Goal: Task Accomplishment & Management: Complete application form

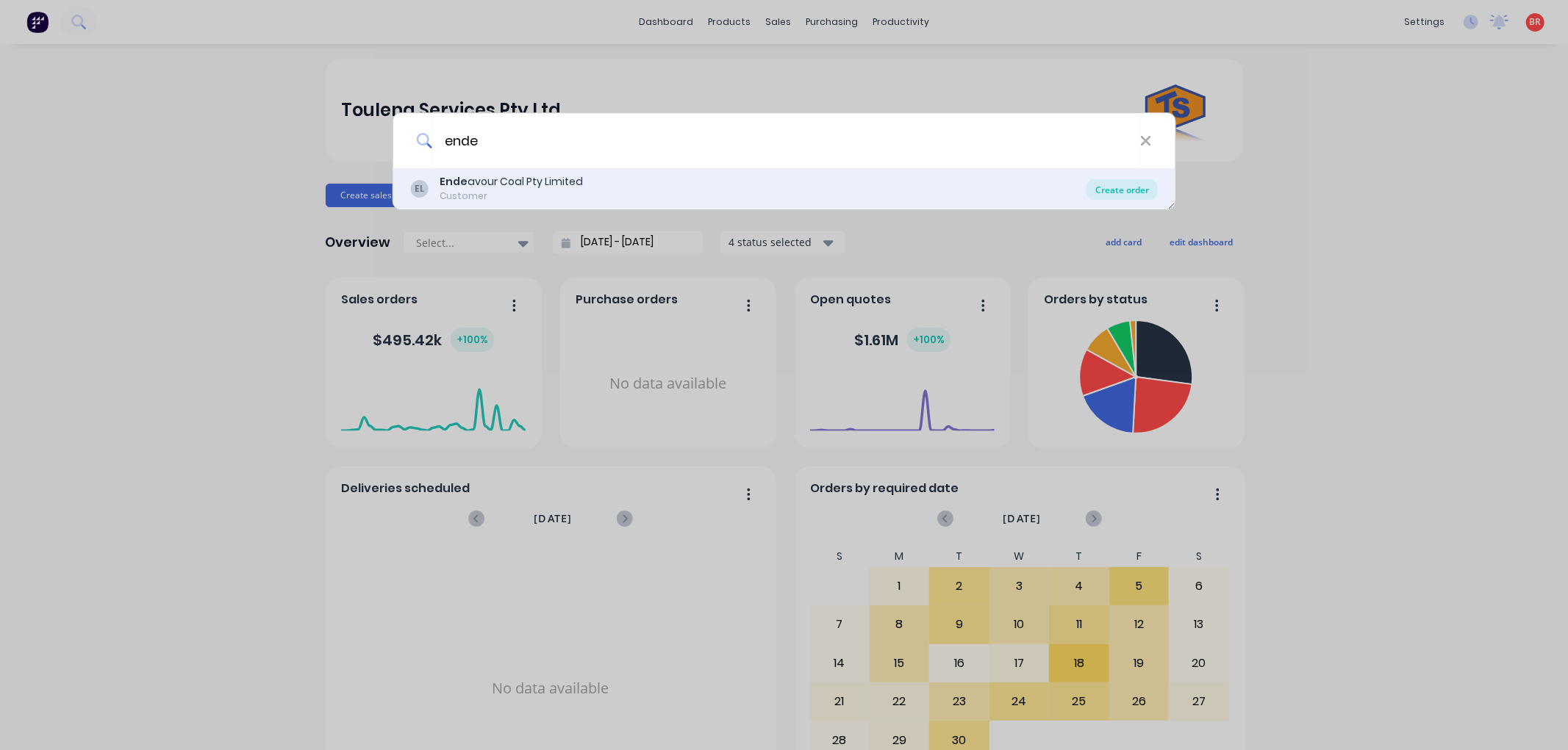
type input "ende"
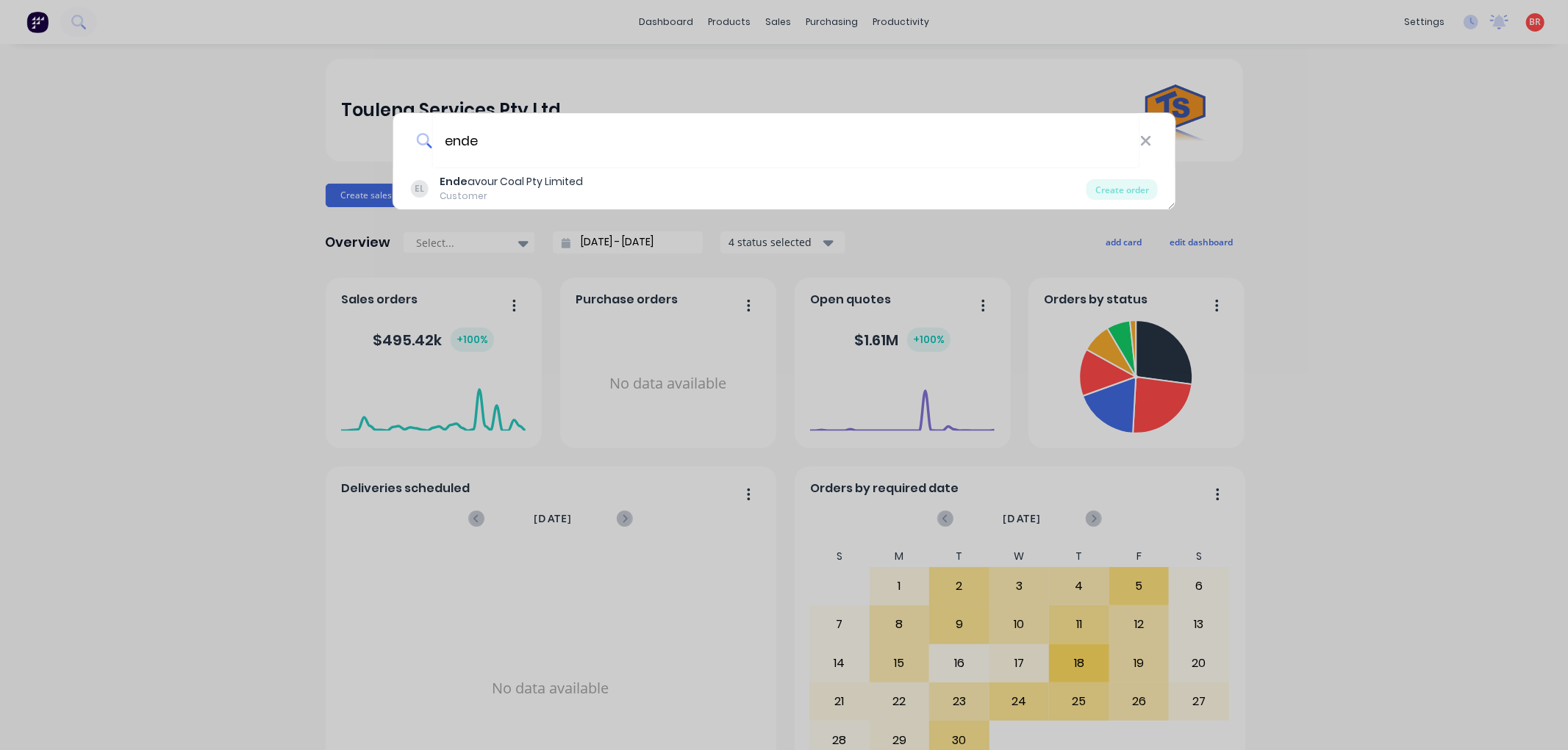
click at [1126, 191] on div "Create order" at bounding box center [1122, 189] width 72 height 20
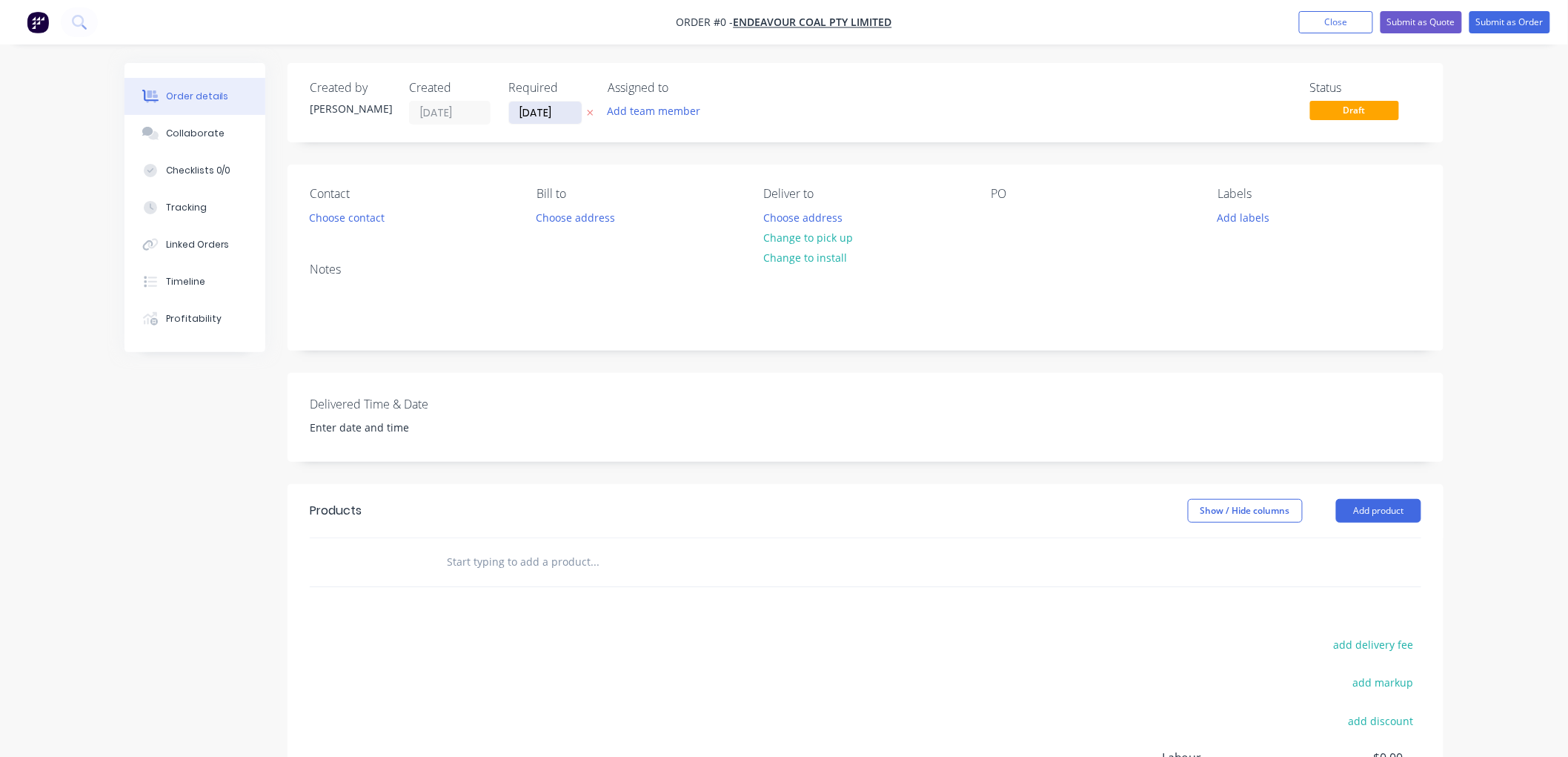
click at [558, 113] on input "[DATE]" at bounding box center [545, 112] width 73 height 22
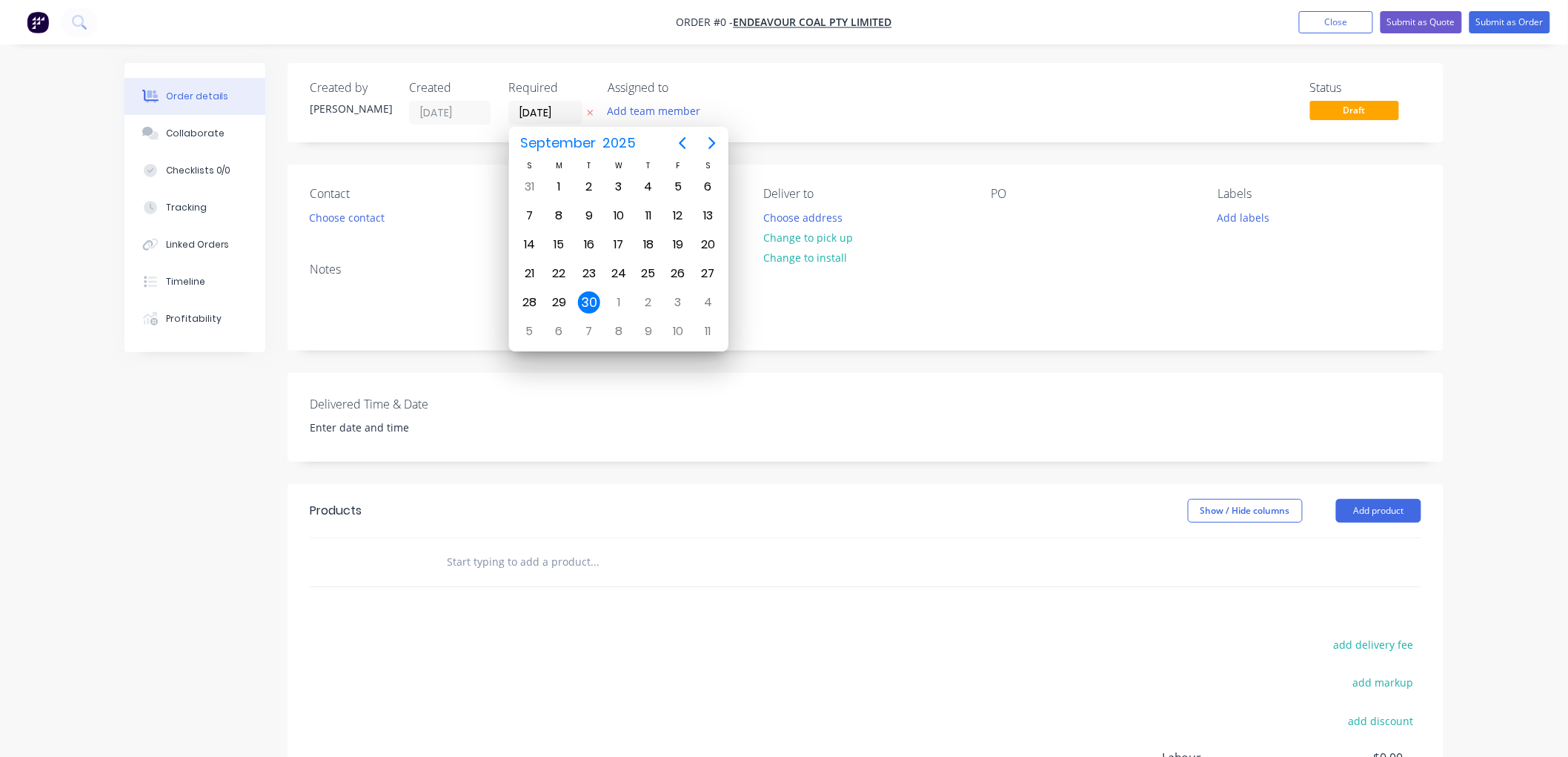
click at [586, 300] on div "30" at bounding box center [589, 302] width 22 height 22
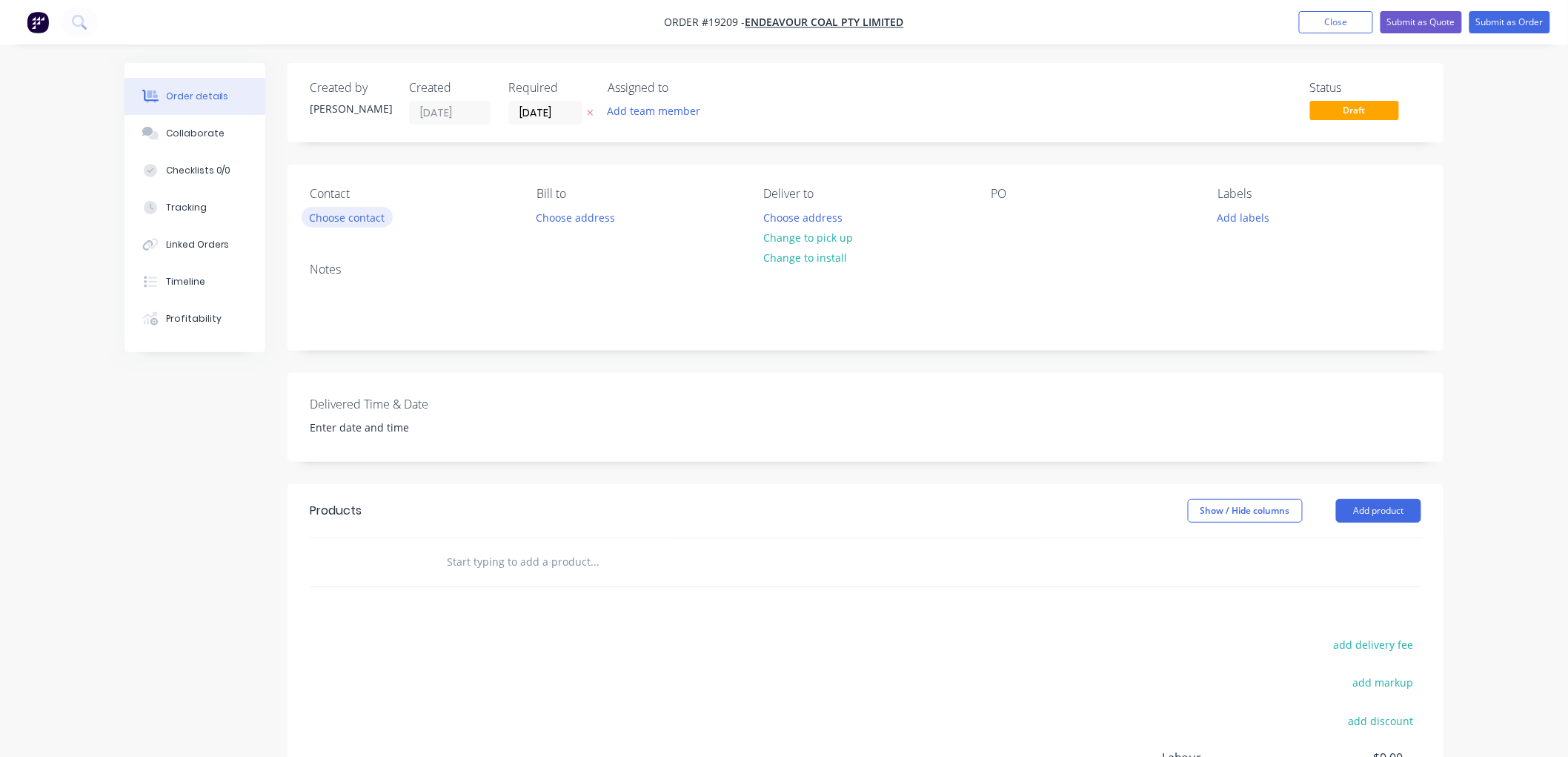
click at [360, 226] on button "Choose contact" at bounding box center [347, 217] width 91 height 20
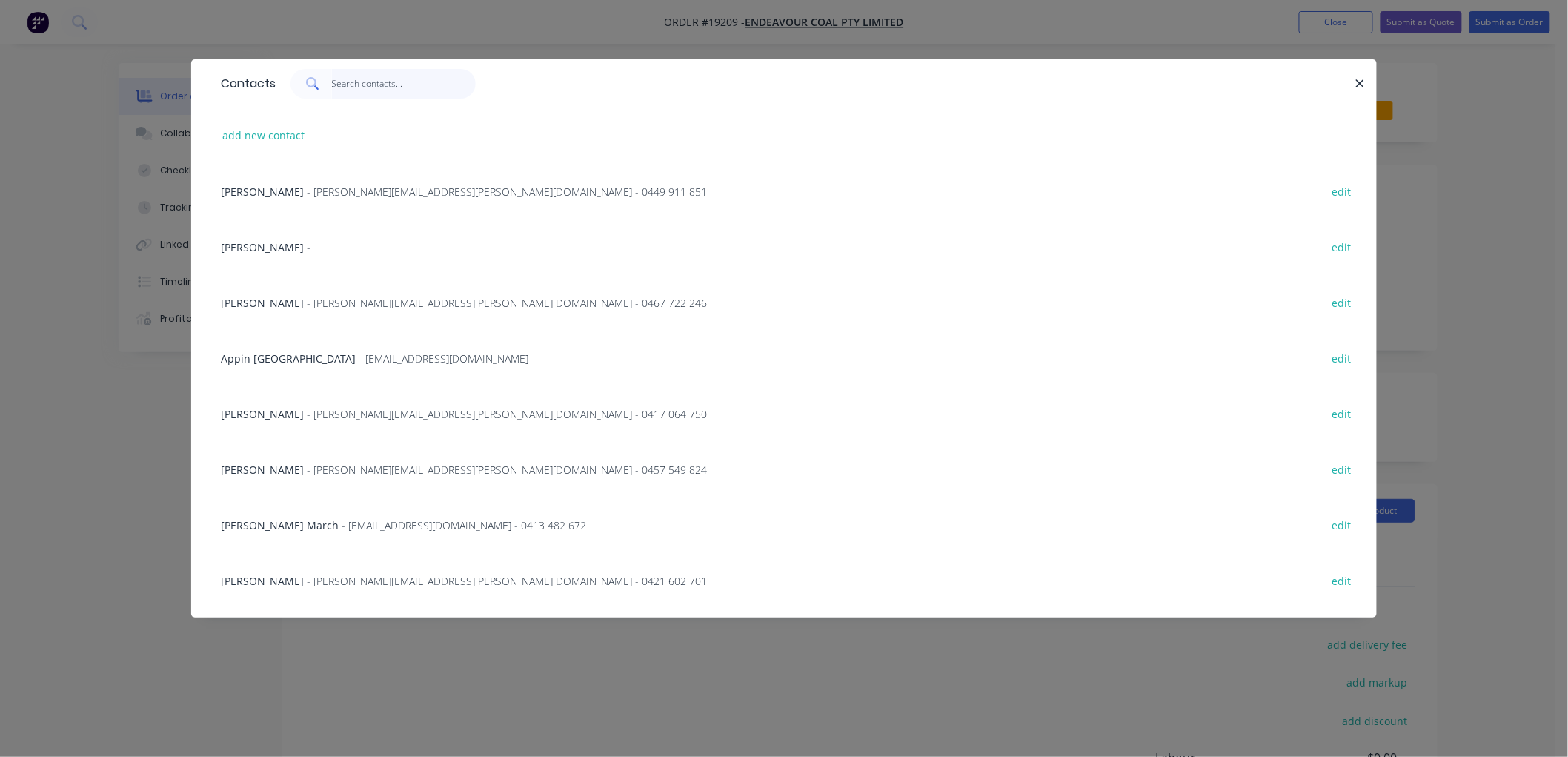
click at [376, 81] on input "text" at bounding box center [404, 84] width 144 height 30
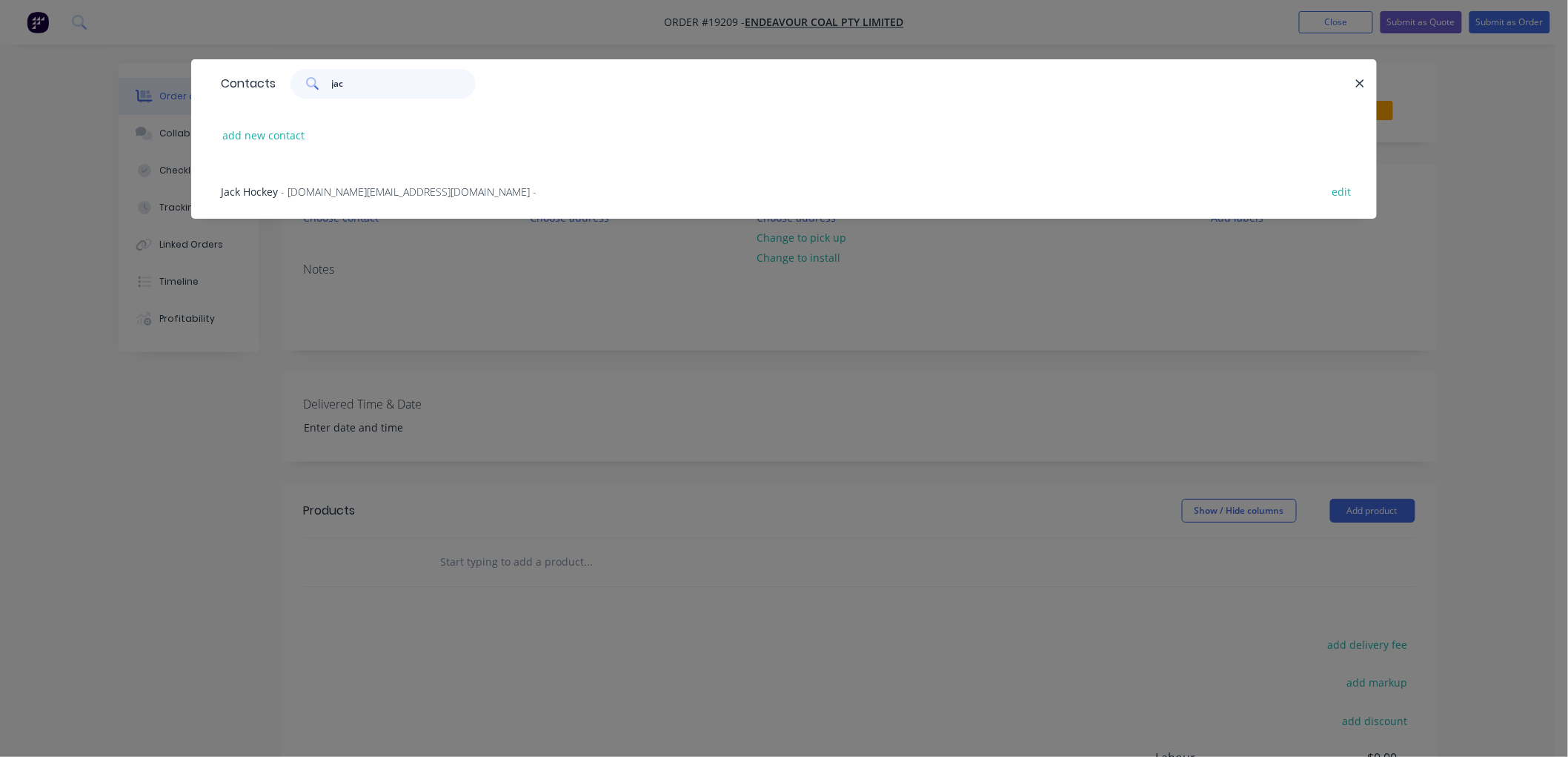
type input "jac"
click at [326, 194] on span "- [DOMAIN_NAME][EMAIL_ADDRESS][DOMAIN_NAME] -" at bounding box center [409, 191] width 256 height 14
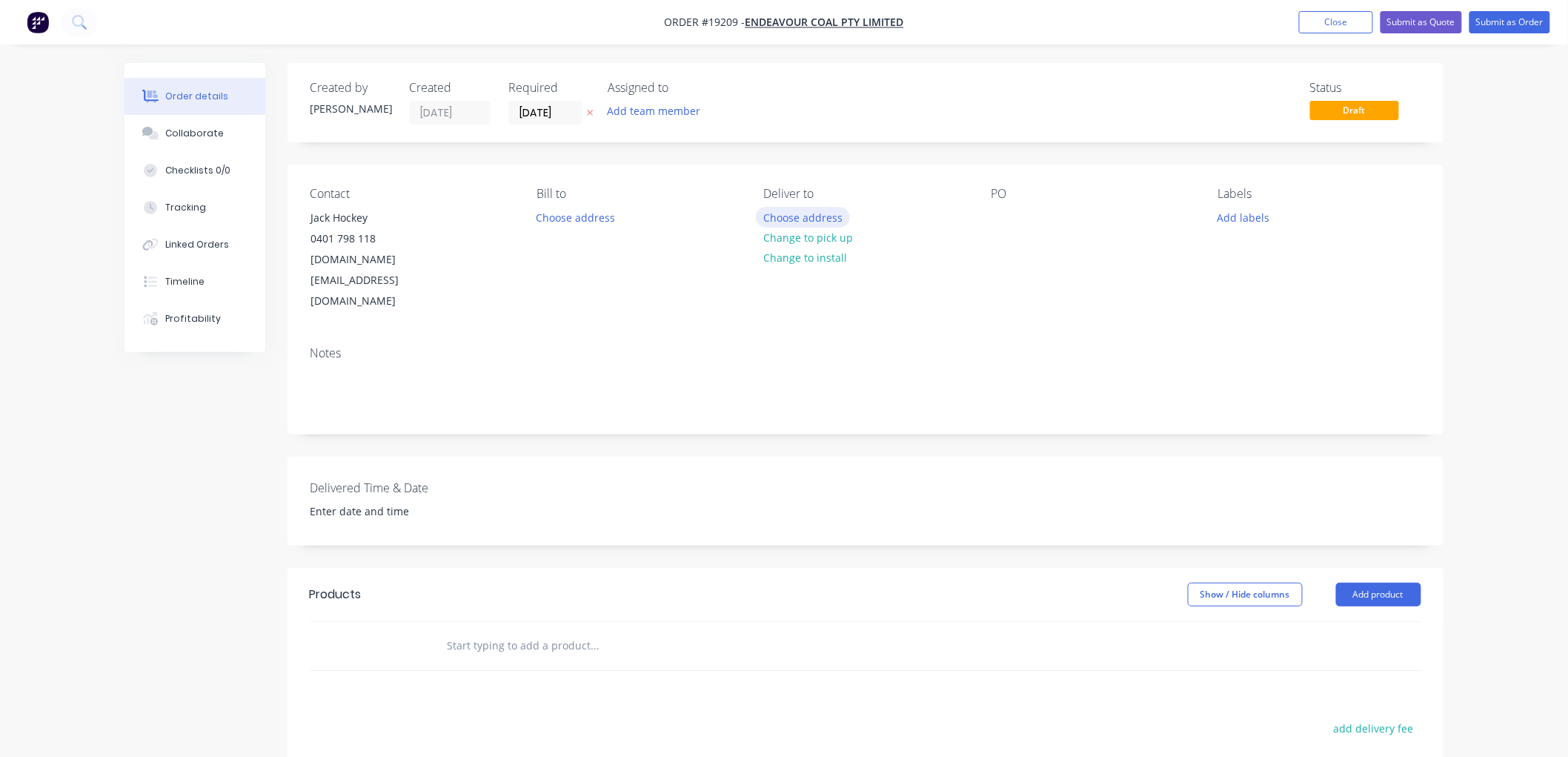
click at [768, 222] on button "Choose address" at bounding box center [803, 217] width 95 height 20
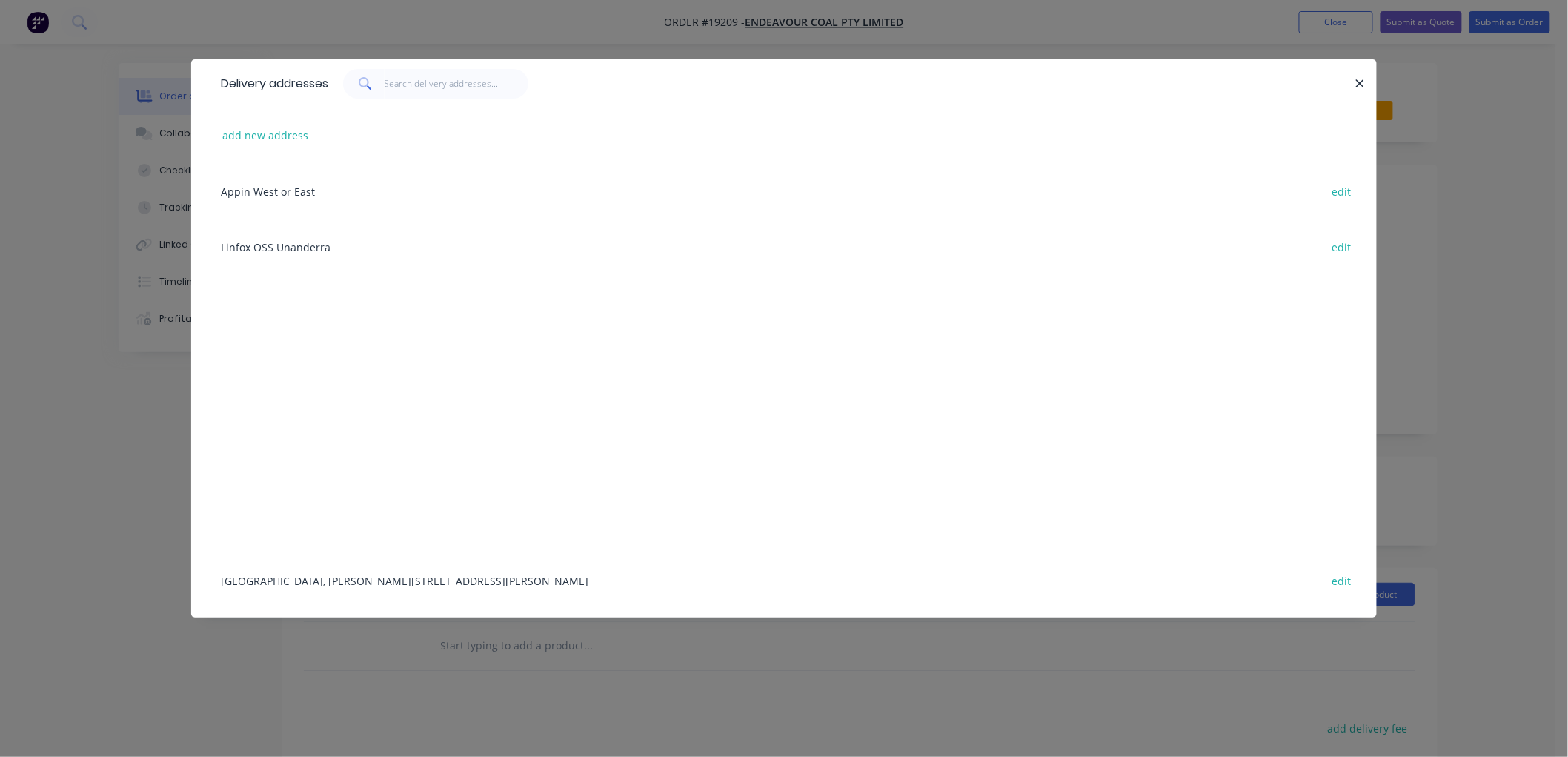
click at [365, 581] on div "[GEOGRAPHIC_DATA], [PERSON_NAME][STREET_ADDRESS][PERSON_NAME] edit" at bounding box center [784, 581] width 1141 height 56
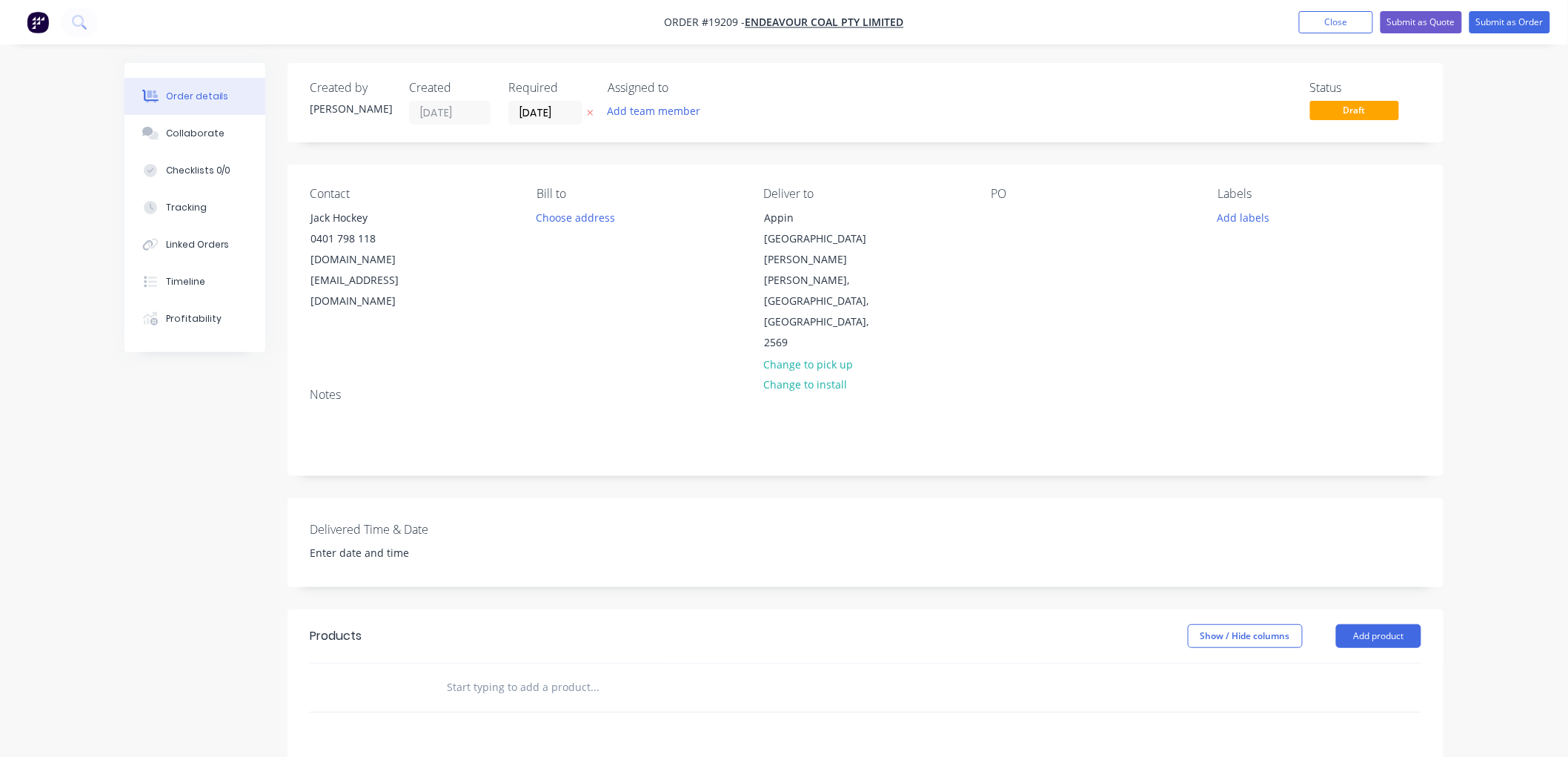
click at [510, 673] on input "text" at bounding box center [594, 687] width 297 height 30
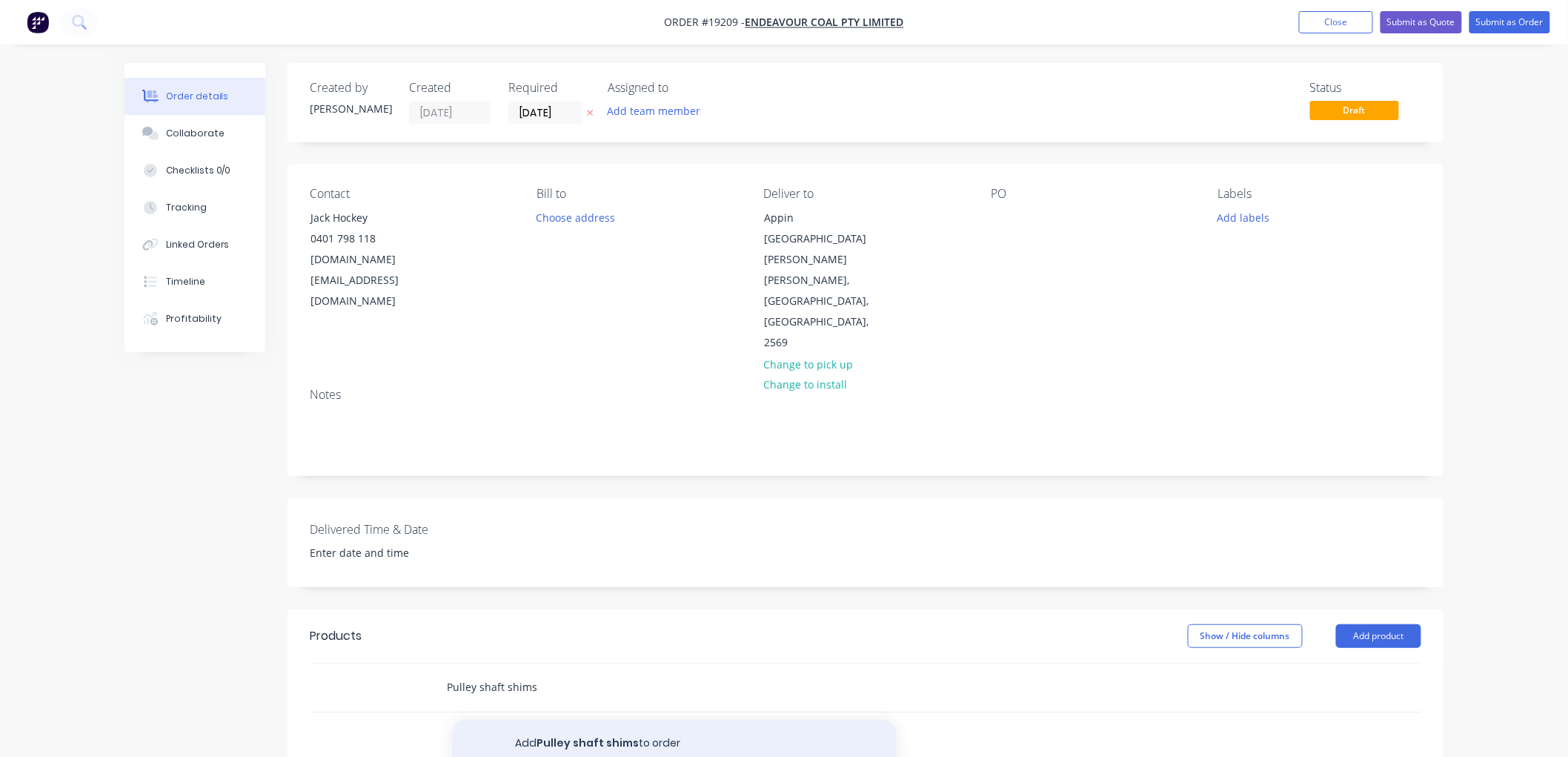
type input "Pulley shaft shims"
click at [581, 720] on button "Add Pulley shaft shims to order" at bounding box center [675, 744] width 444 height 48
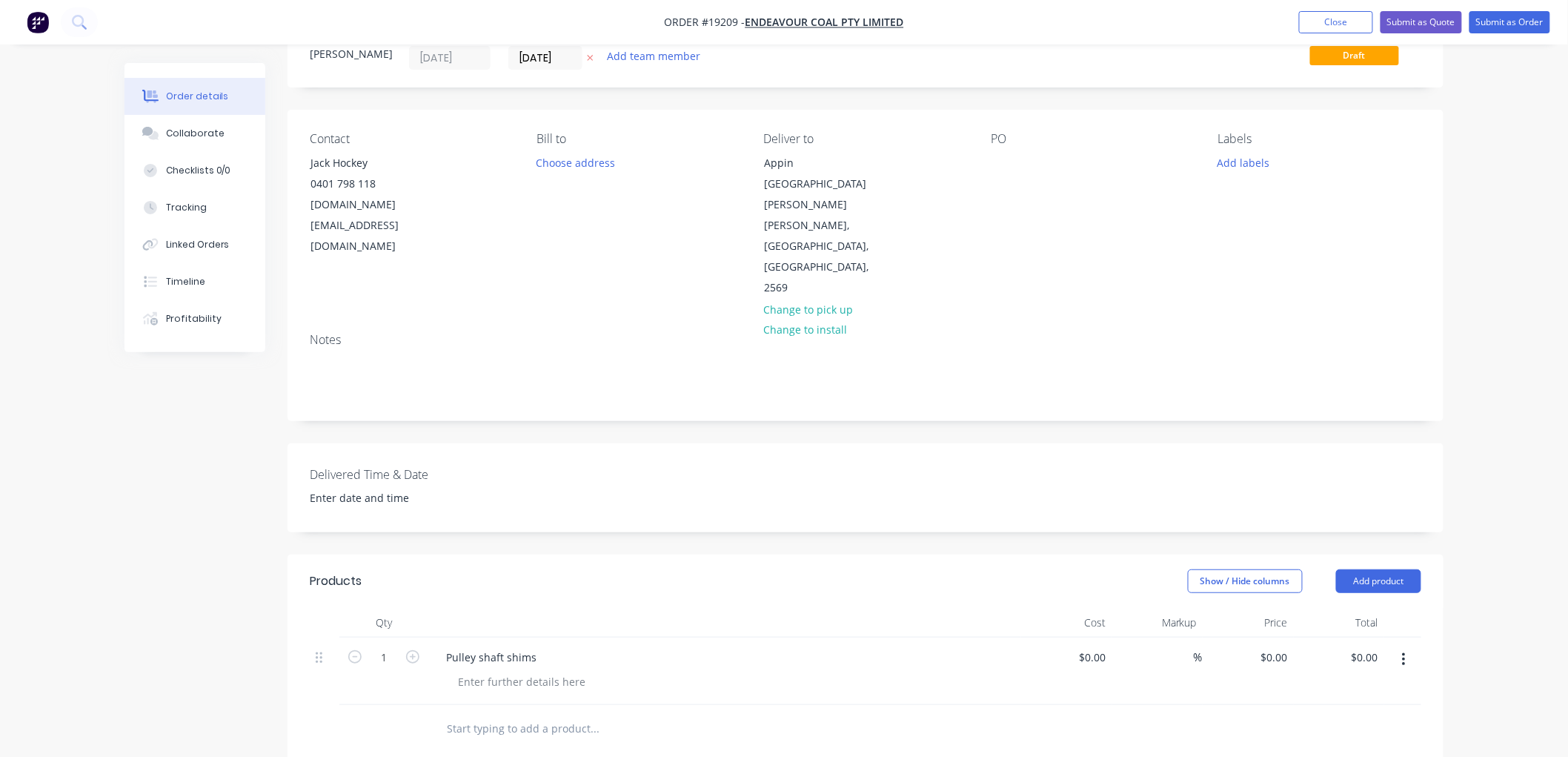
scroll to position [165, 0]
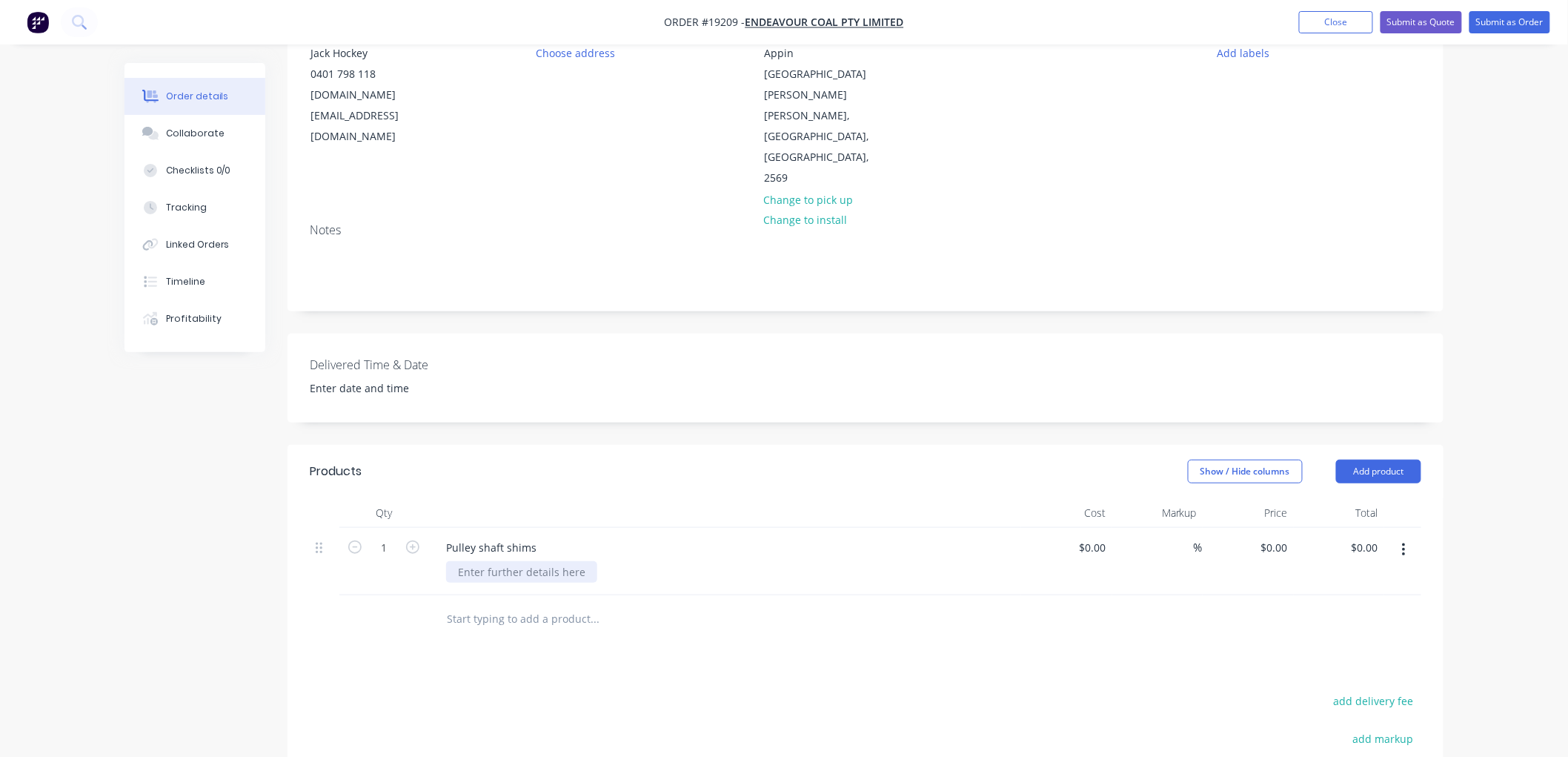
click at [502, 561] on div at bounding box center [521, 572] width 151 height 21
click at [532, 561] on div "urgent delivery 0.4, 0.5 & 0.9" at bounding box center [495, 579] width 99 height 37
click at [1502, 20] on button "Submit as Order" at bounding box center [1510, 22] width 81 height 22
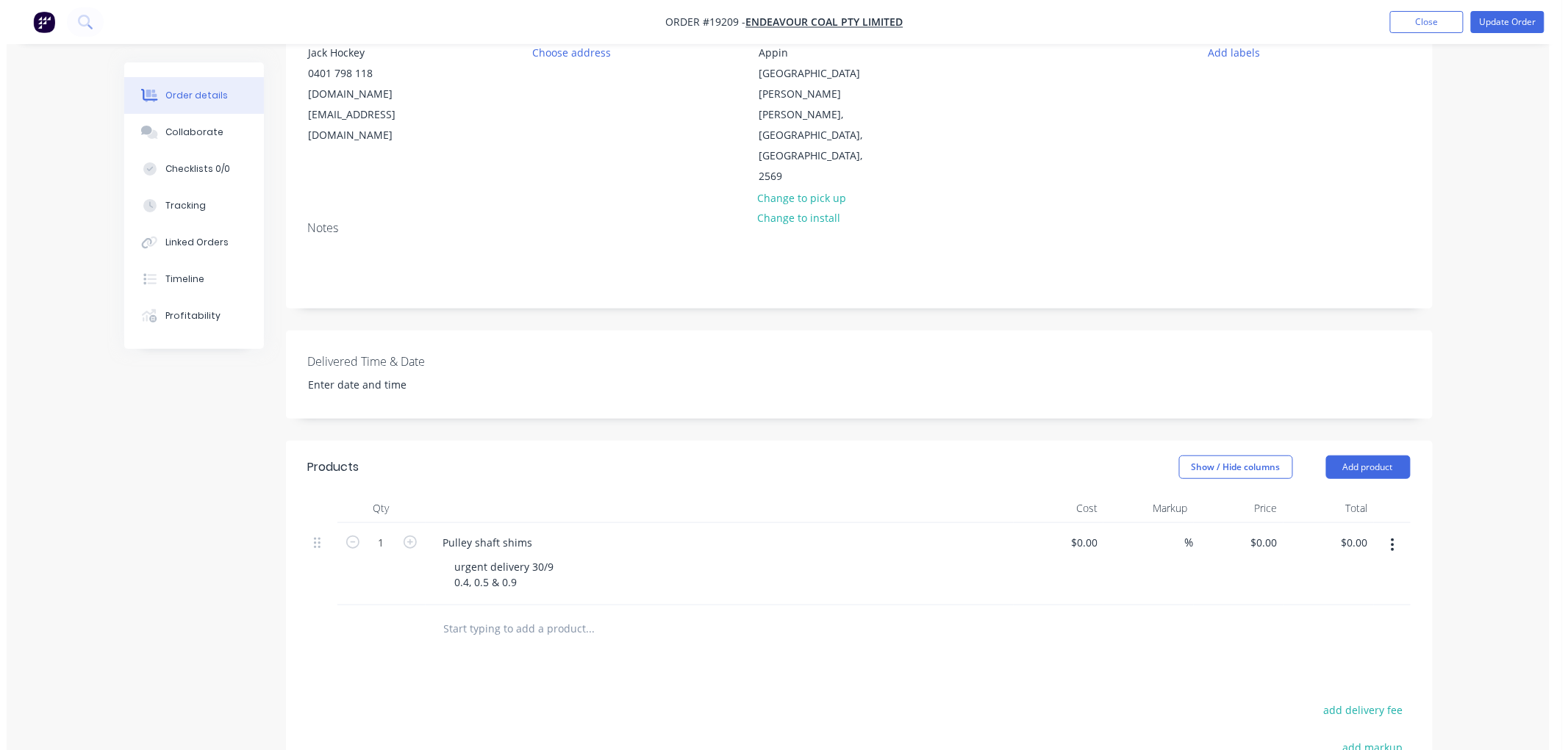
scroll to position [0, 0]
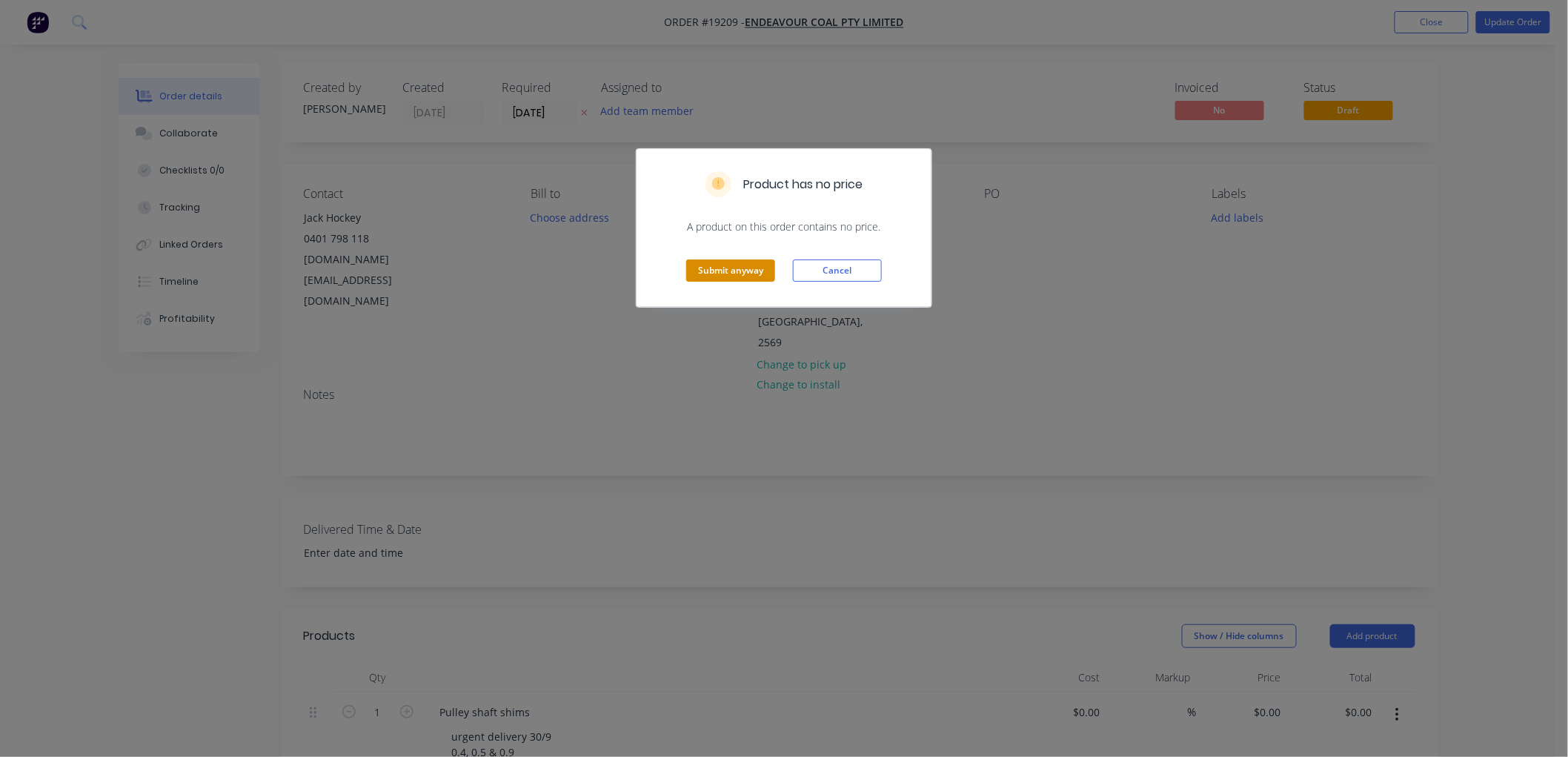
click at [742, 264] on button "Submit anyway" at bounding box center [730, 270] width 89 height 22
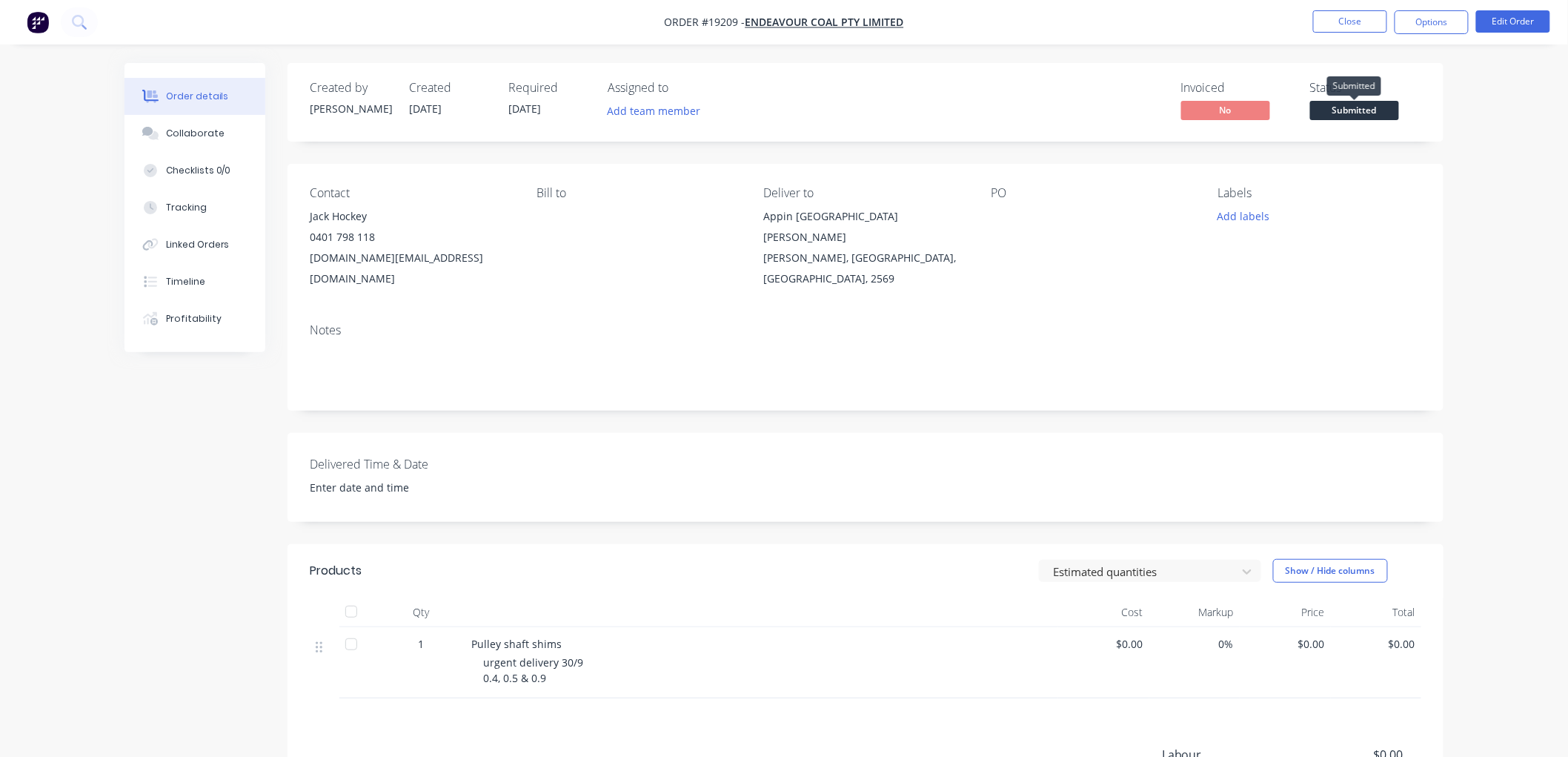
click at [1347, 108] on span "Submitted" at bounding box center [1355, 110] width 89 height 19
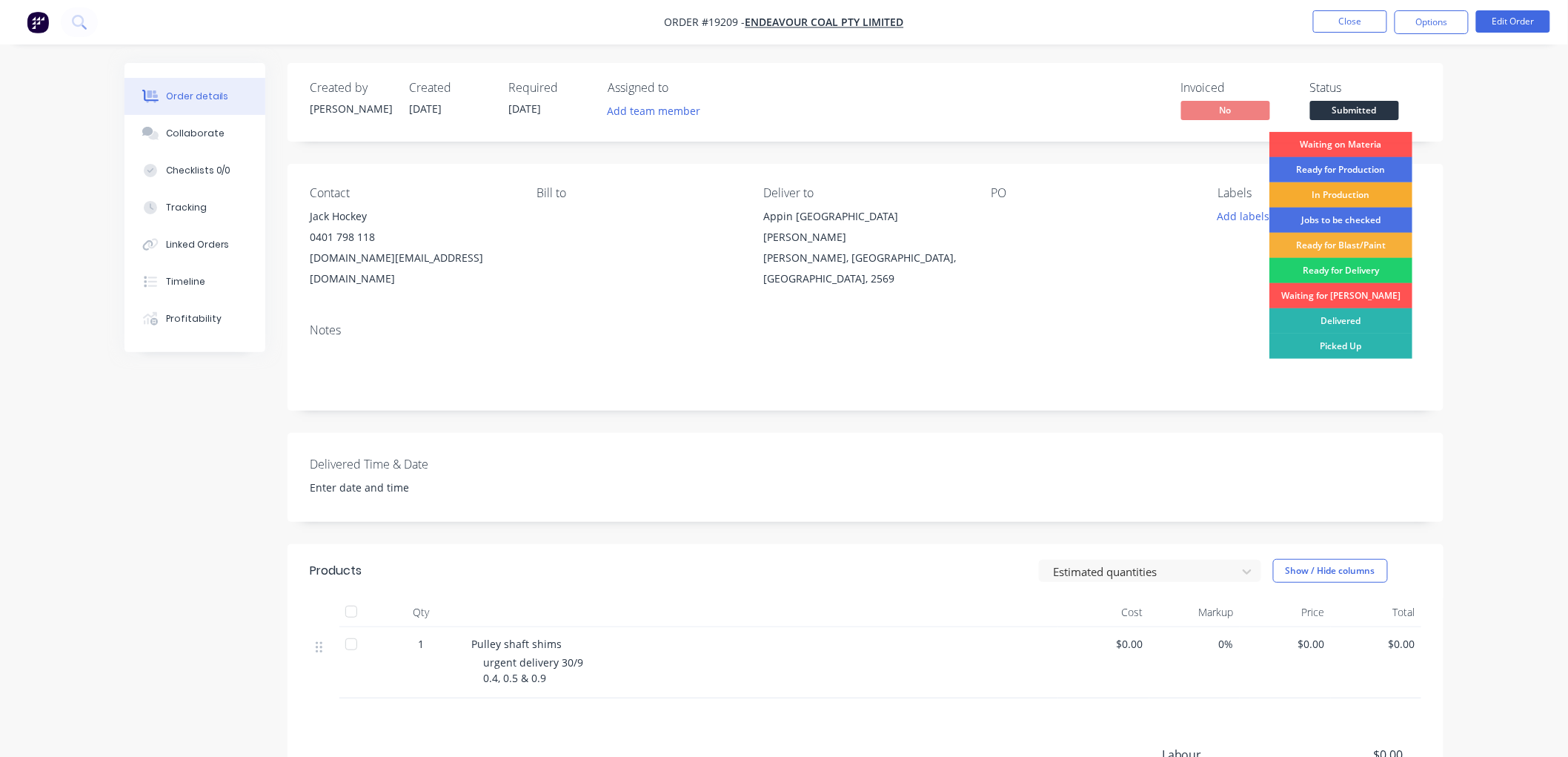
click at [1326, 195] on div "In Production" at bounding box center [1341, 194] width 143 height 25
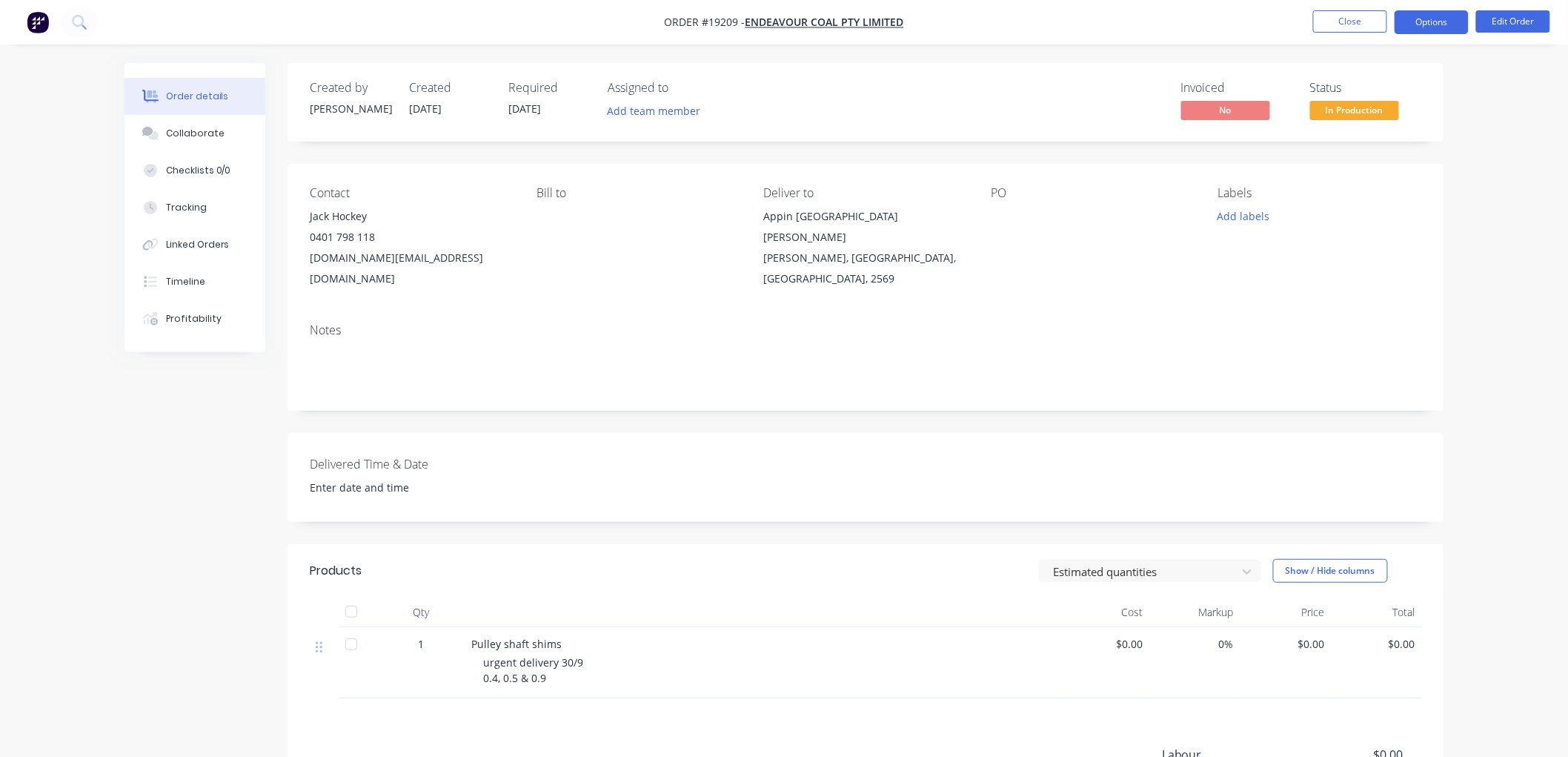
click at [1411, 19] on button "Options" at bounding box center [1432, 22] width 74 height 24
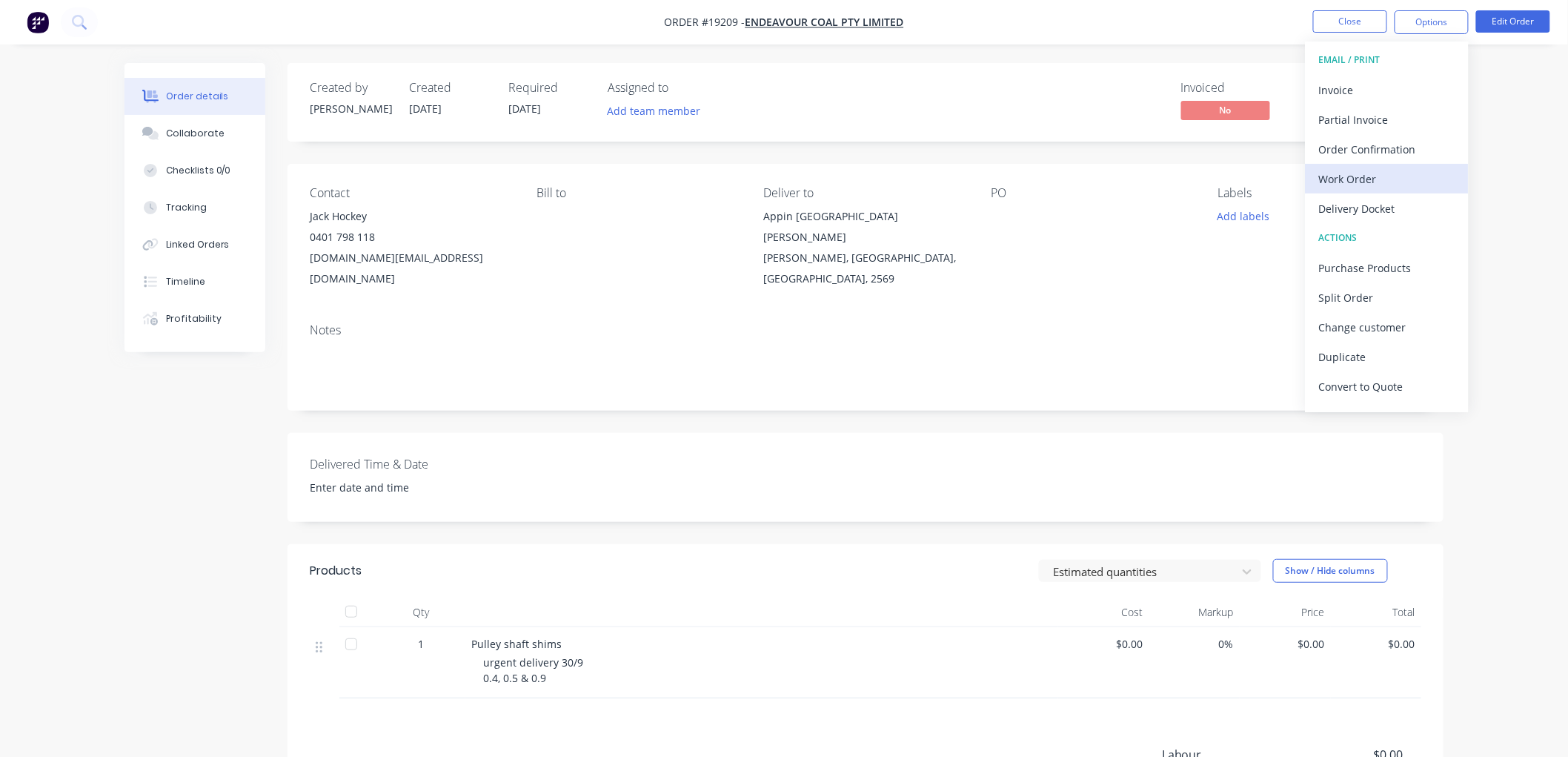
click at [1343, 178] on div "Work Order" at bounding box center [1387, 179] width 136 height 21
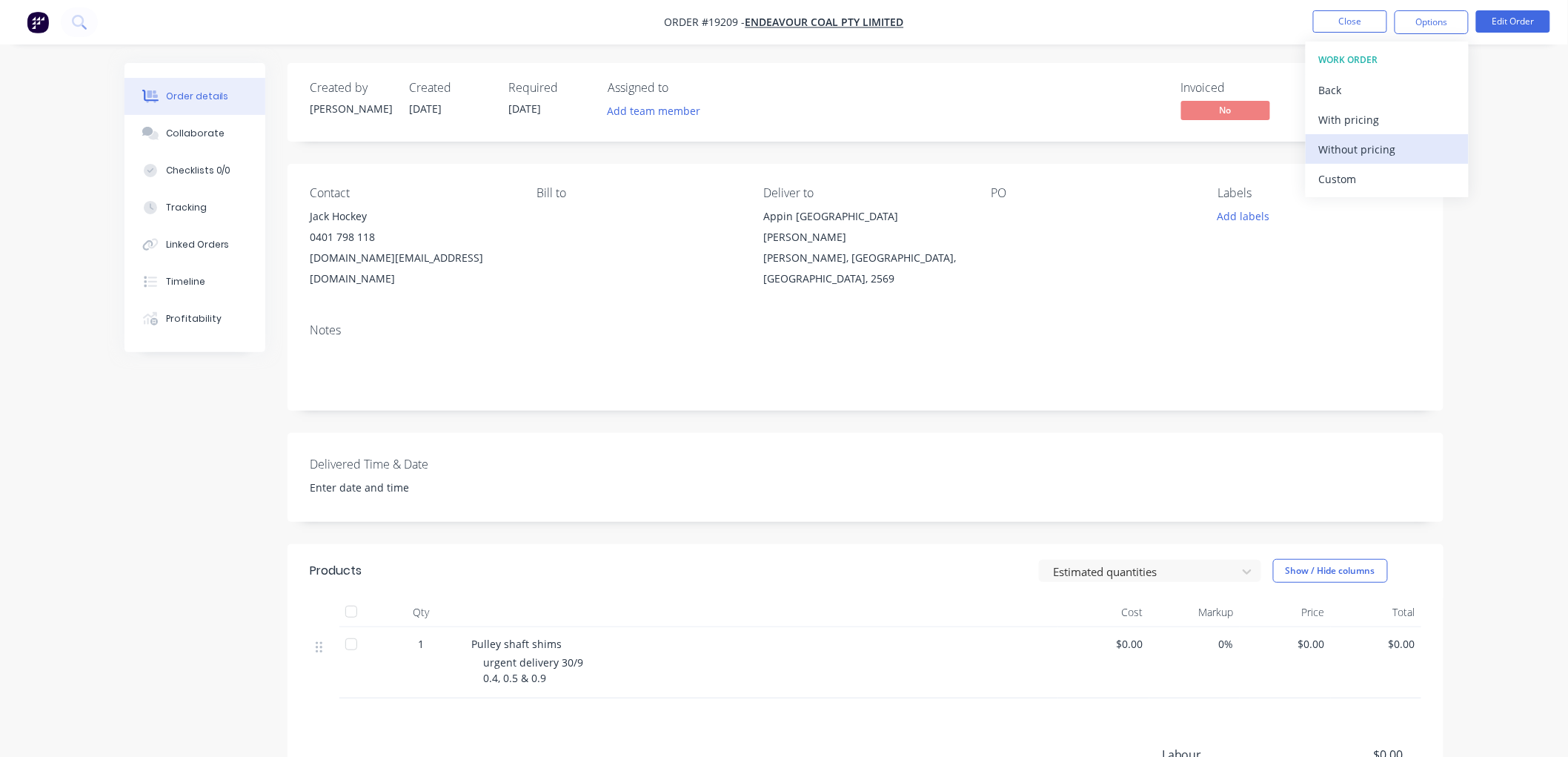
click at [1333, 148] on div "Without pricing" at bounding box center [1387, 149] width 136 height 21
click at [1508, 152] on div "Order details Collaborate Checklists 0/0 Tracking Linked Orders Timeline Profit…" at bounding box center [784, 481] width 1568 height 963
click at [1342, 20] on button "Close" at bounding box center [1350, 21] width 74 height 22
